Goal: Information Seeking & Learning: Learn about a topic

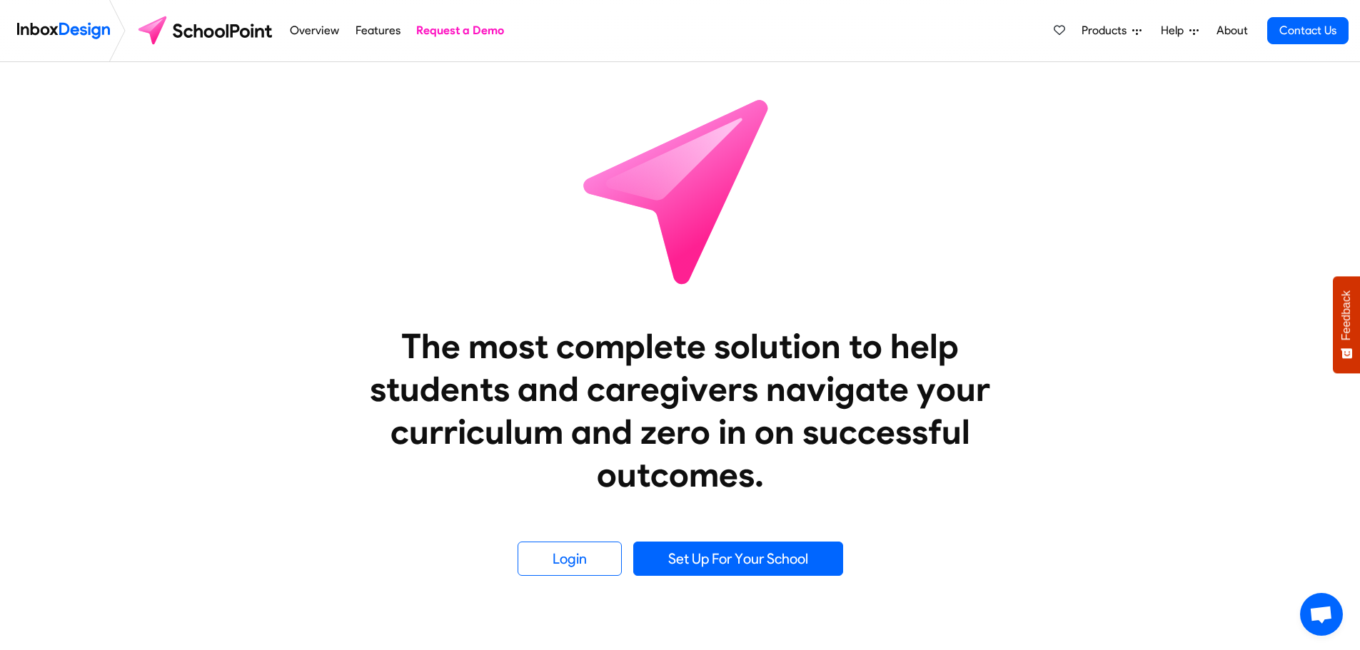
click at [1140, 33] on icon at bounding box center [1136, 30] width 9 height 9
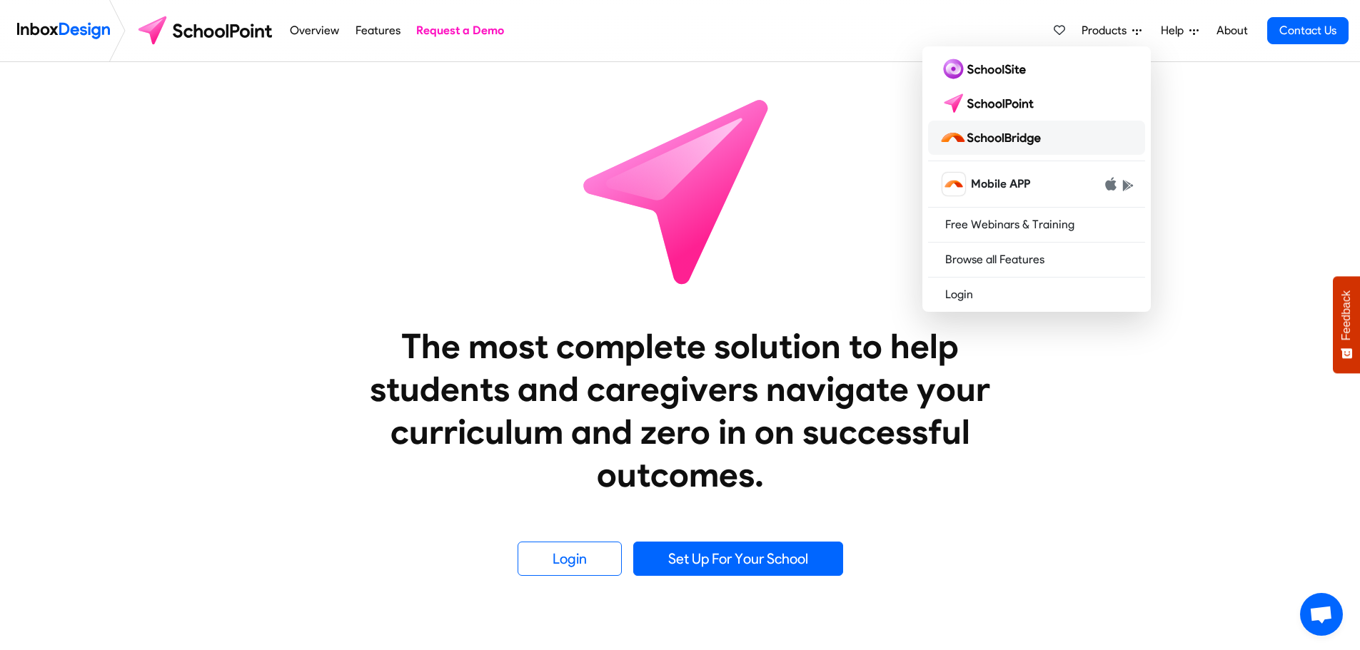
click at [1014, 135] on img at bounding box center [992, 137] width 107 height 23
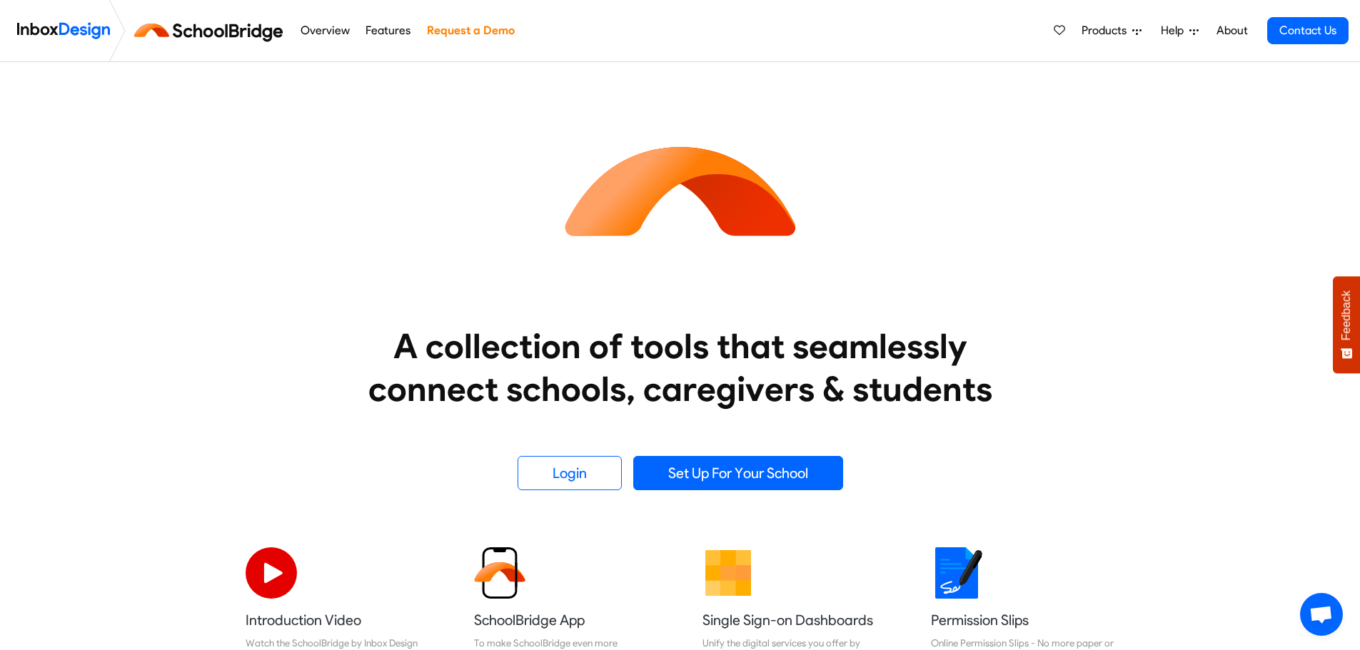
click at [1228, 32] on link "About" at bounding box center [1231, 30] width 39 height 29
